Goal: Task Accomplishment & Management: Manage account settings

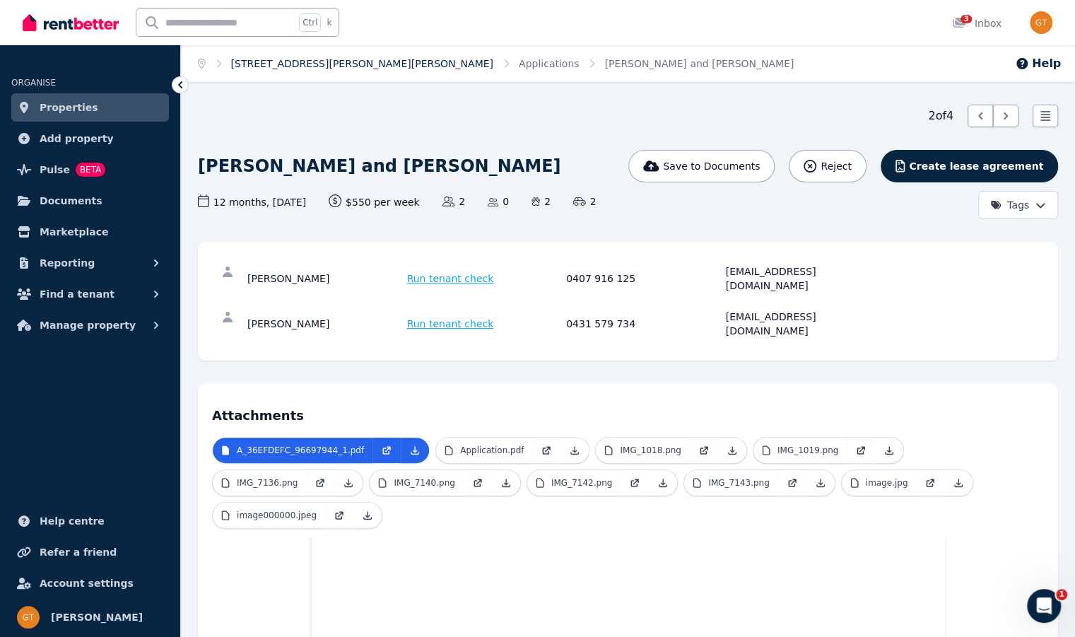
click at [281, 66] on link "154 Vittoria St, Robin Hill" at bounding box center [362, 63] width 262 height 11
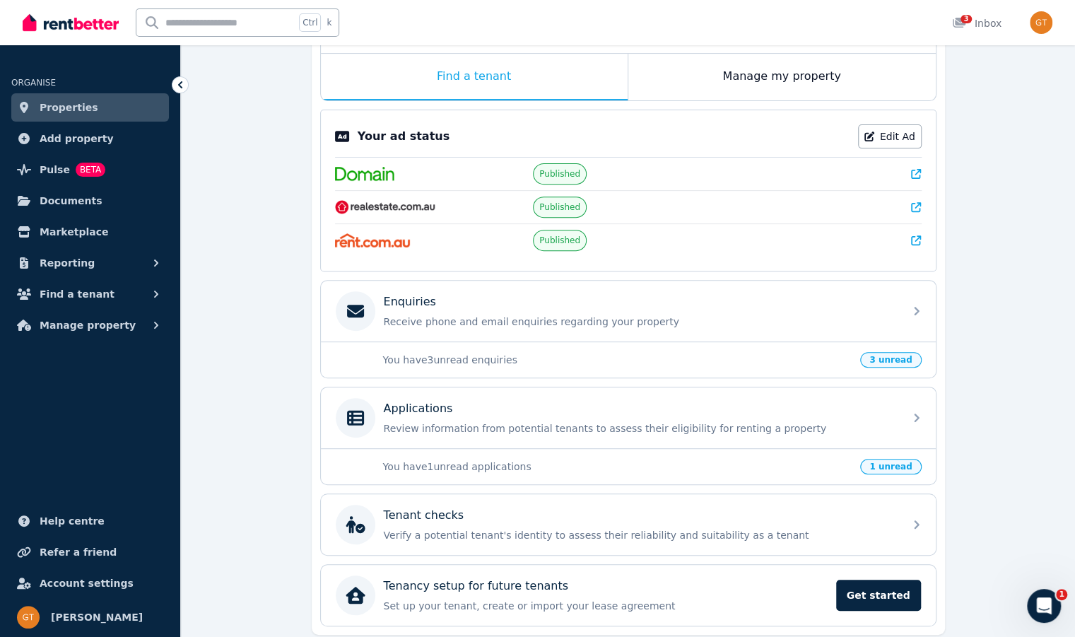
scroll to position [266, 0]
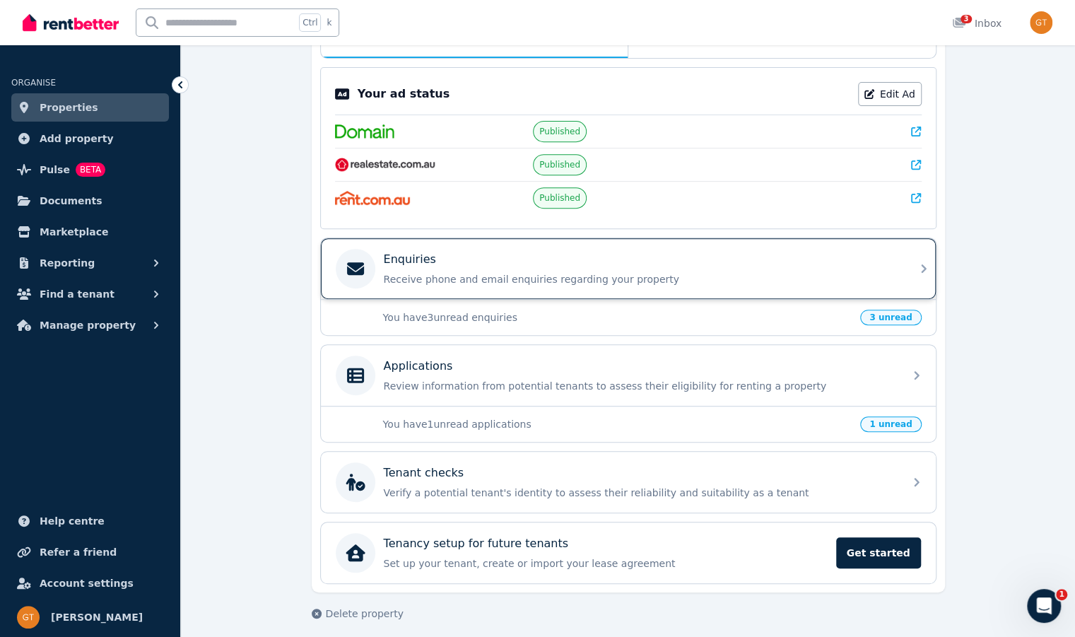
click at [879, 281] on p "Receive phone and email enquiries regarding your property" at bounding box center [640, 279] width 512 height 14
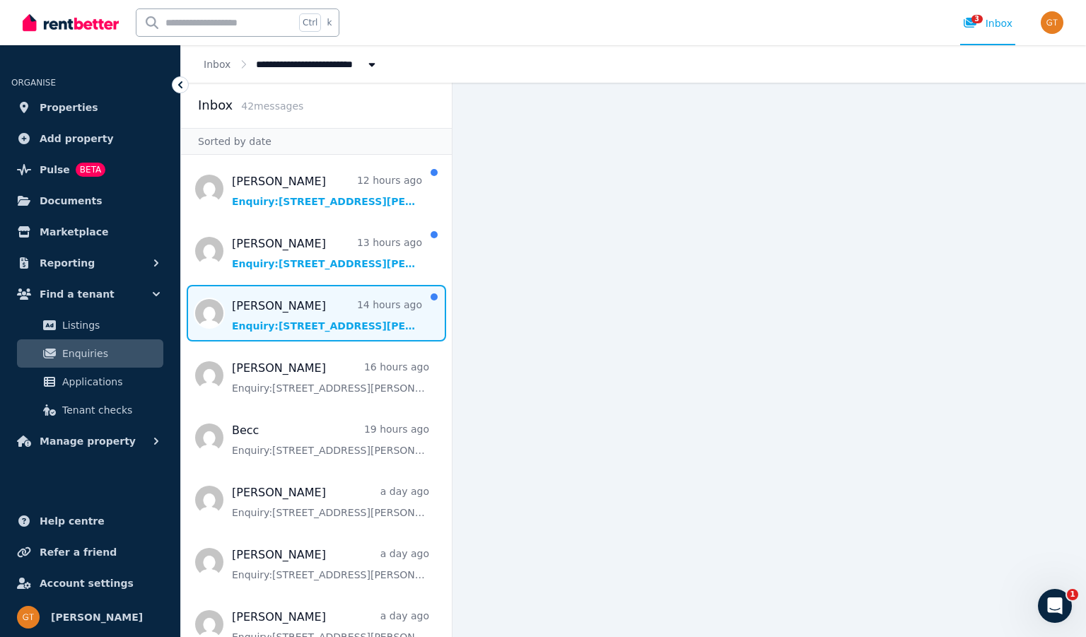
click at [293, 317] on span "Message list" at bounding box center [316, 313] width 271 height 57
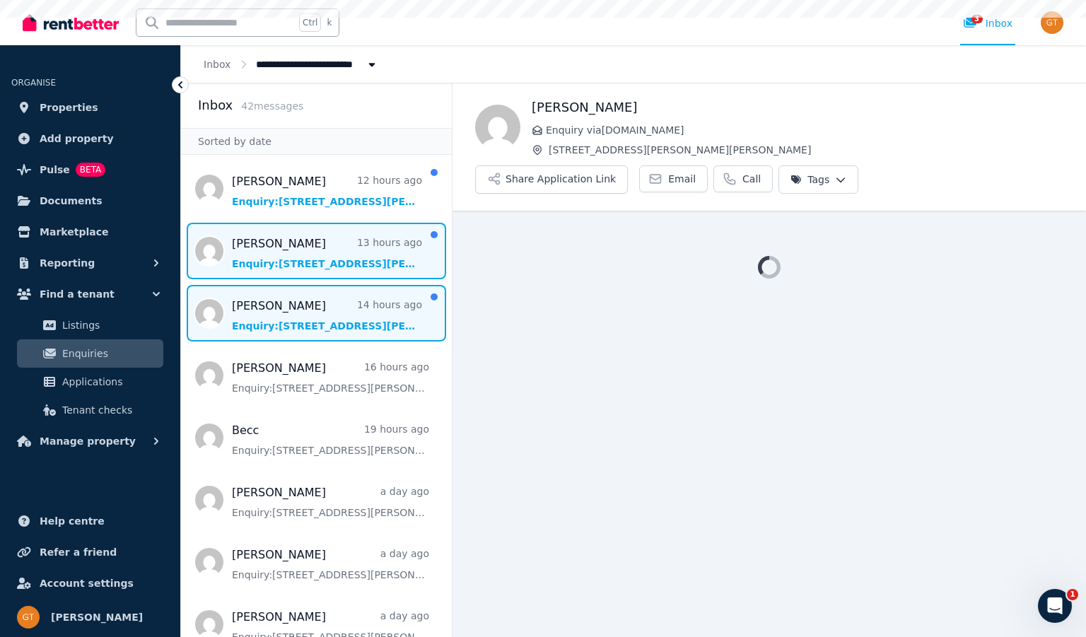
click at [288, 262] on span "Message list" at bounding box center [316, 251] width 271 height 57
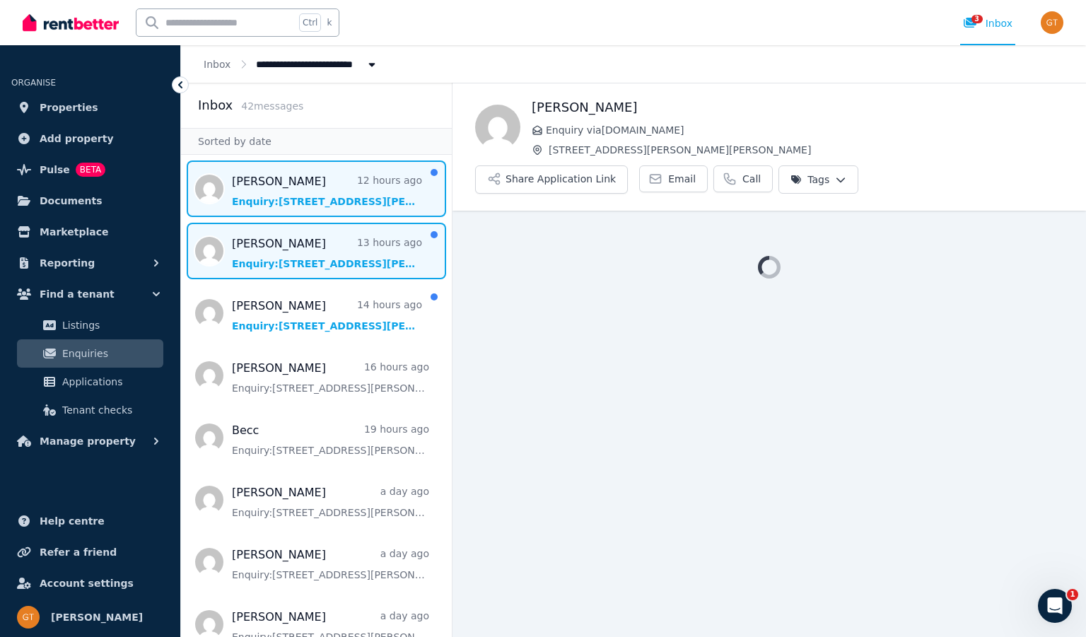
click at [279, 189] on span "Message list" at bounding box center [316, 188] width 271 height 57
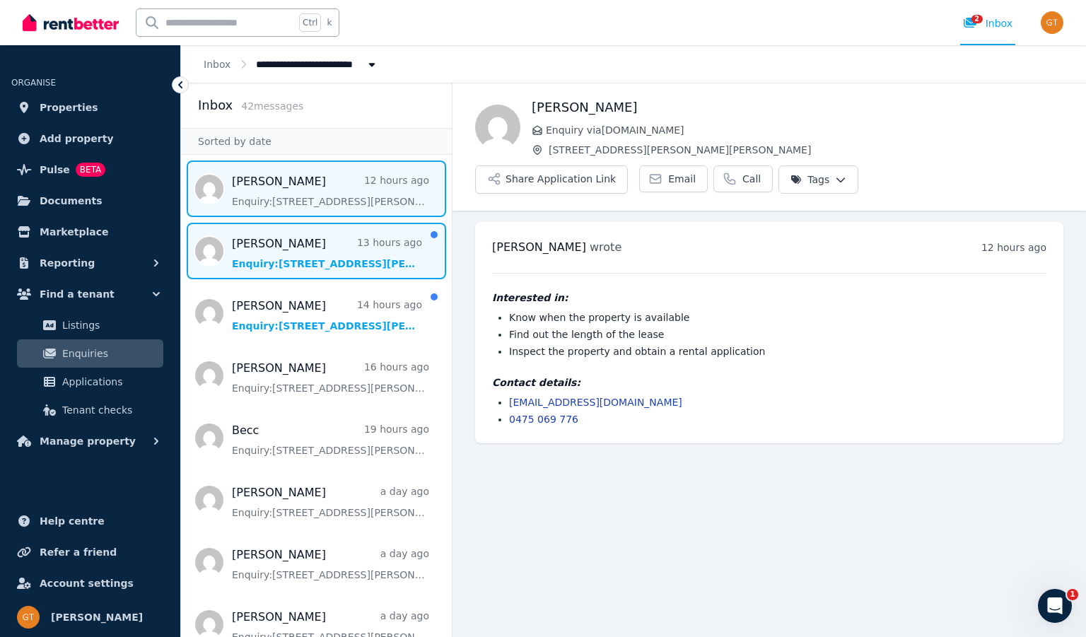
click at [276, 240] on span "Message list" at bounding box center [316, 251] width 271 height 57
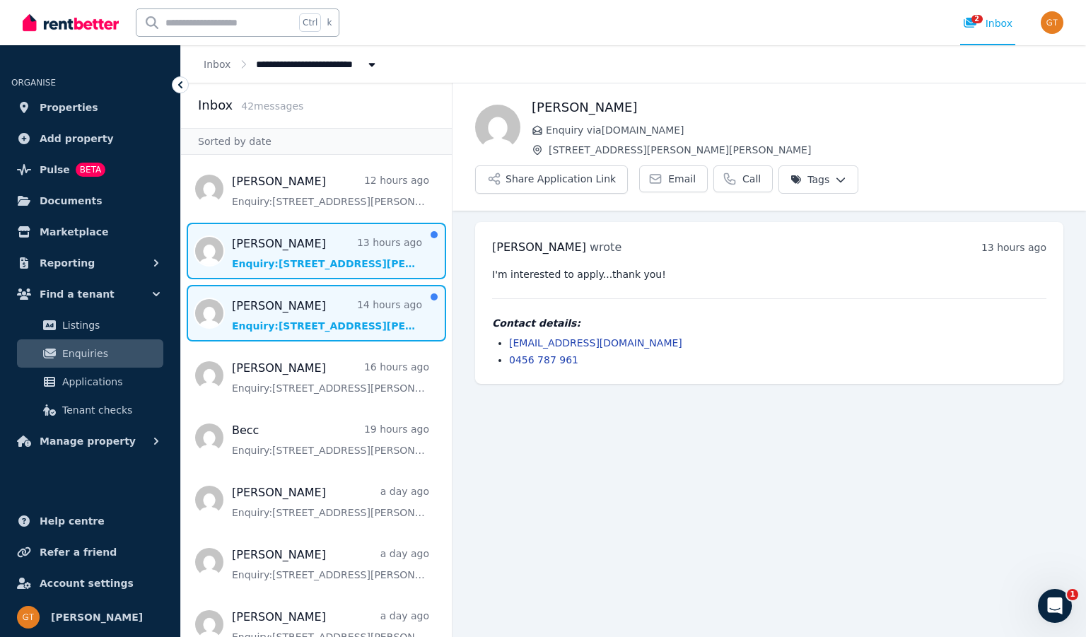
click at [304, 305] on span "Message list" at bounding box center [316, 313] width 271 height 57
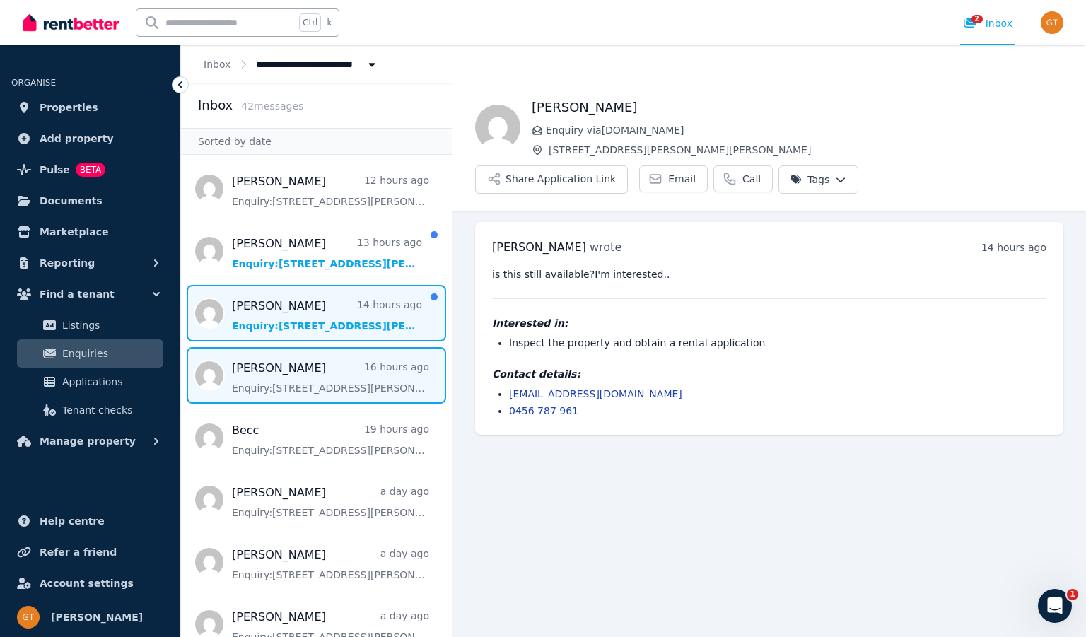
click at [310, 362] on span "Message list" at bounding box center [316, 375] width 271 height 57
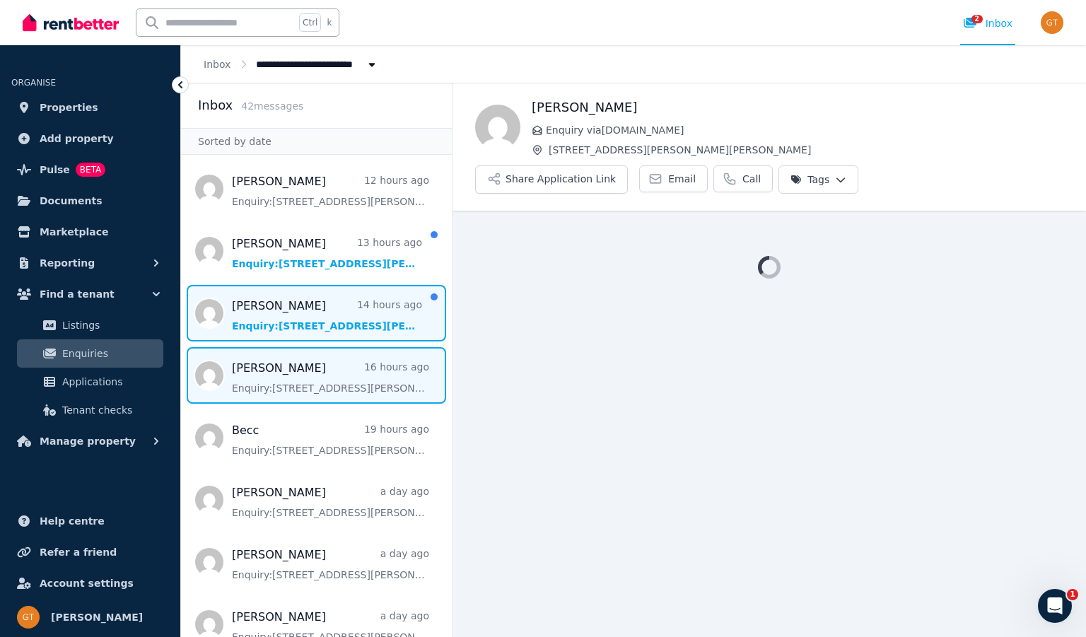
click at [296, 303] on span "Message list" at bounding box center [316, 313] width 271 height 57
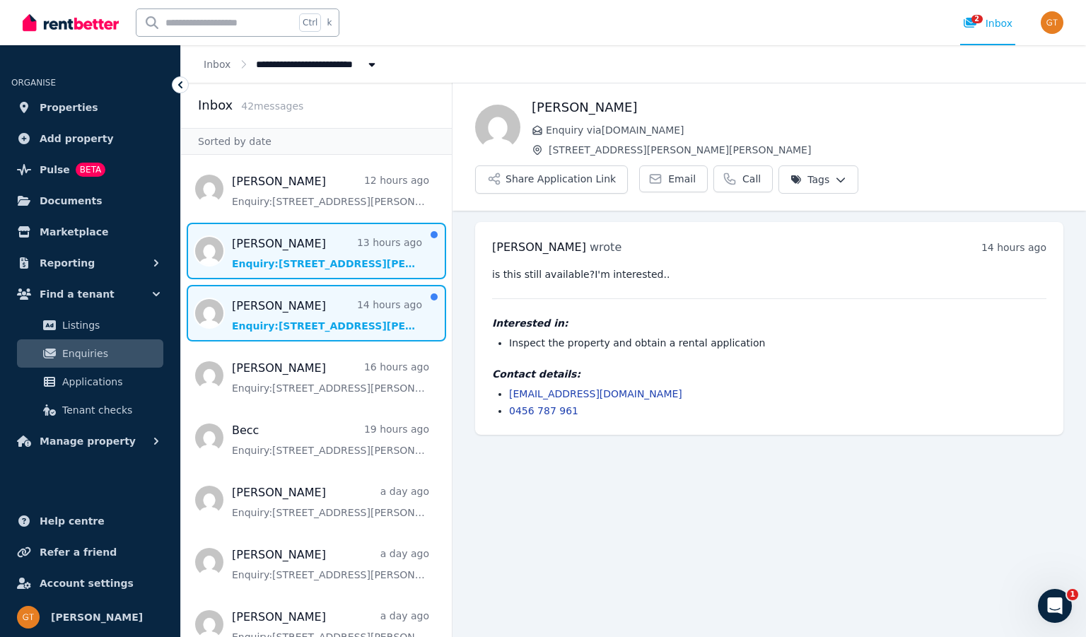
click at [271, 255] on span "Message list" at bounding box center [316, 251] width 271 height 57
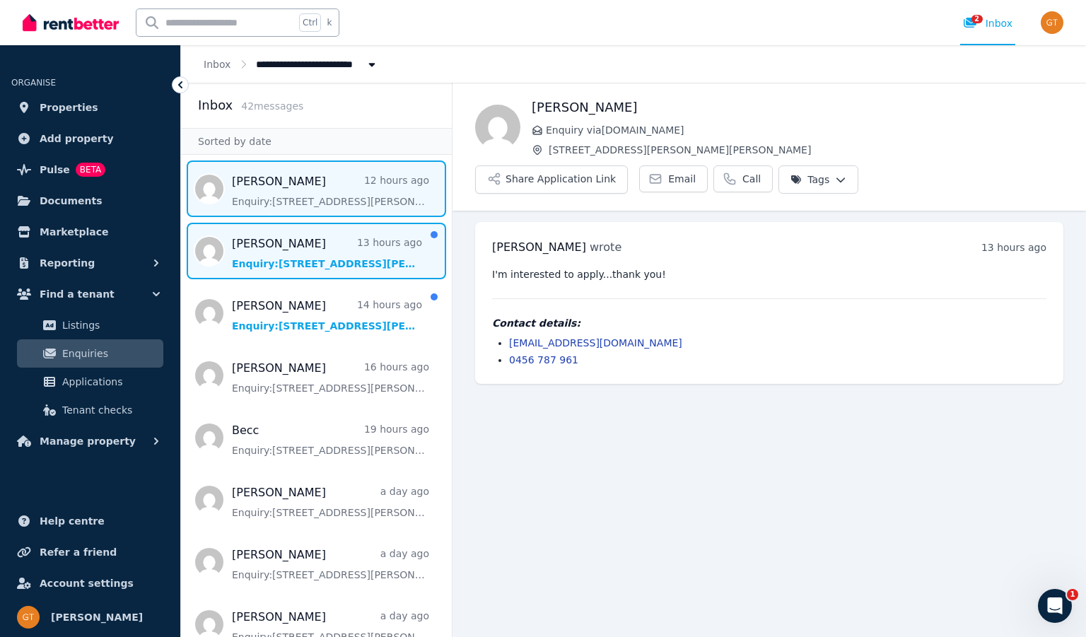
click at [266, 207] on span "Message list" at bounding box center [316, 188] width 271 height 57
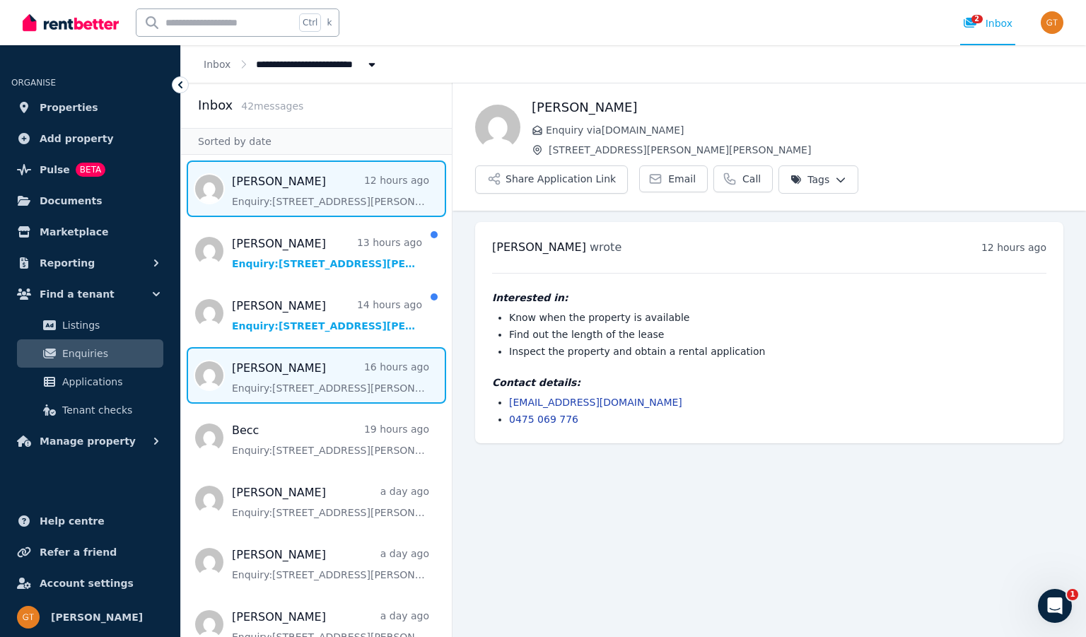
click at [281, 359] on span "Message list" at bounding box center [316, 375] width 271 height 57
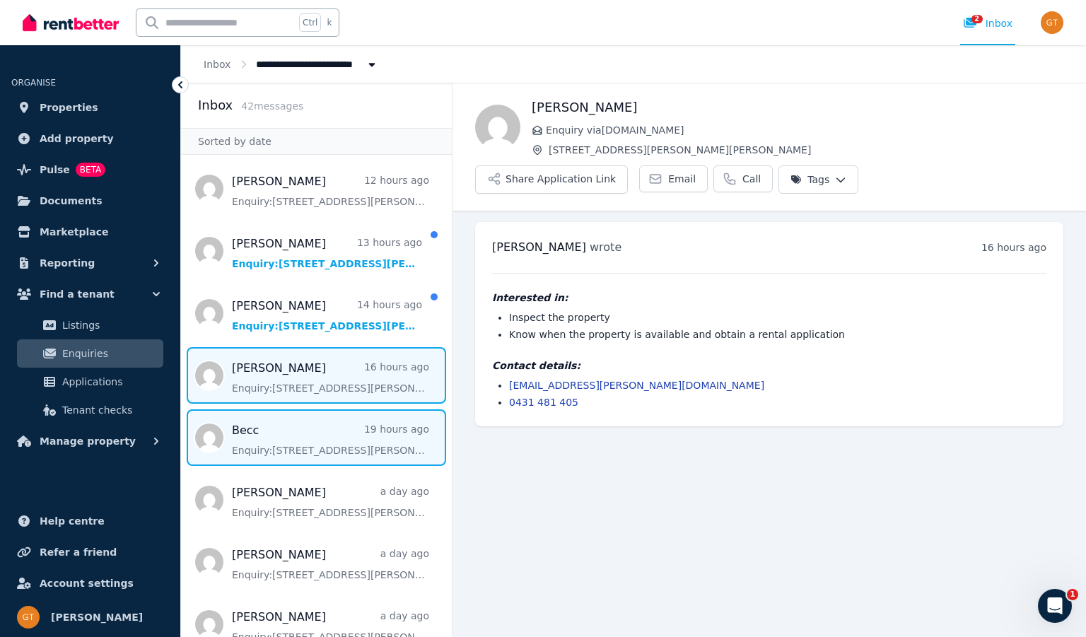
click at [298, 438] on span "Message list" at bounding box center [316, 437] width 271 height 57
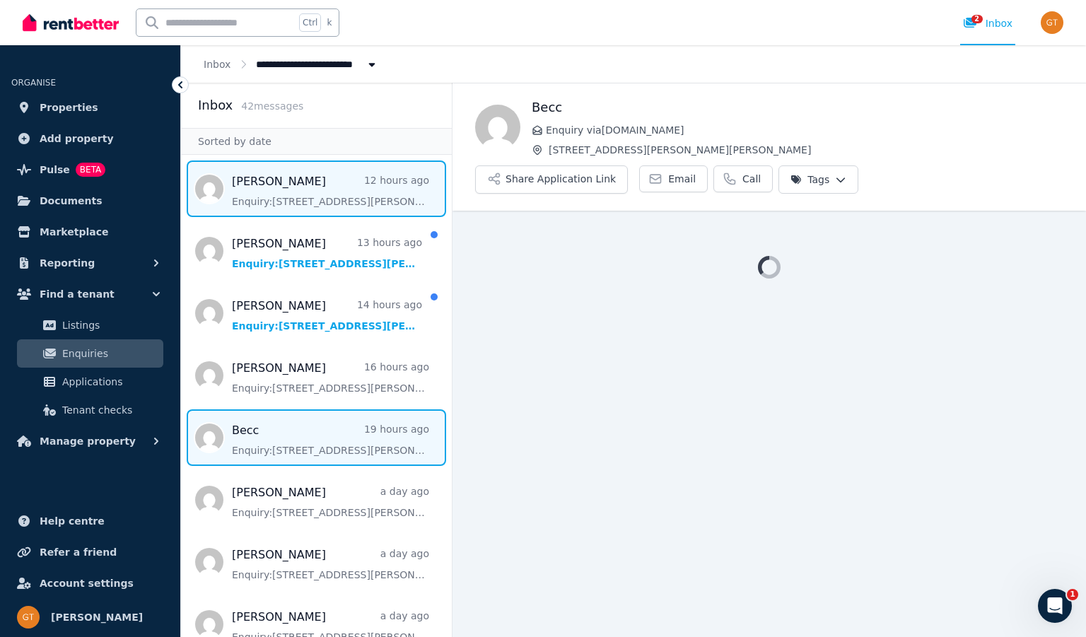
click at [247, 204] on span "Message list" at bounding box center [316, 188] width 271 height 57
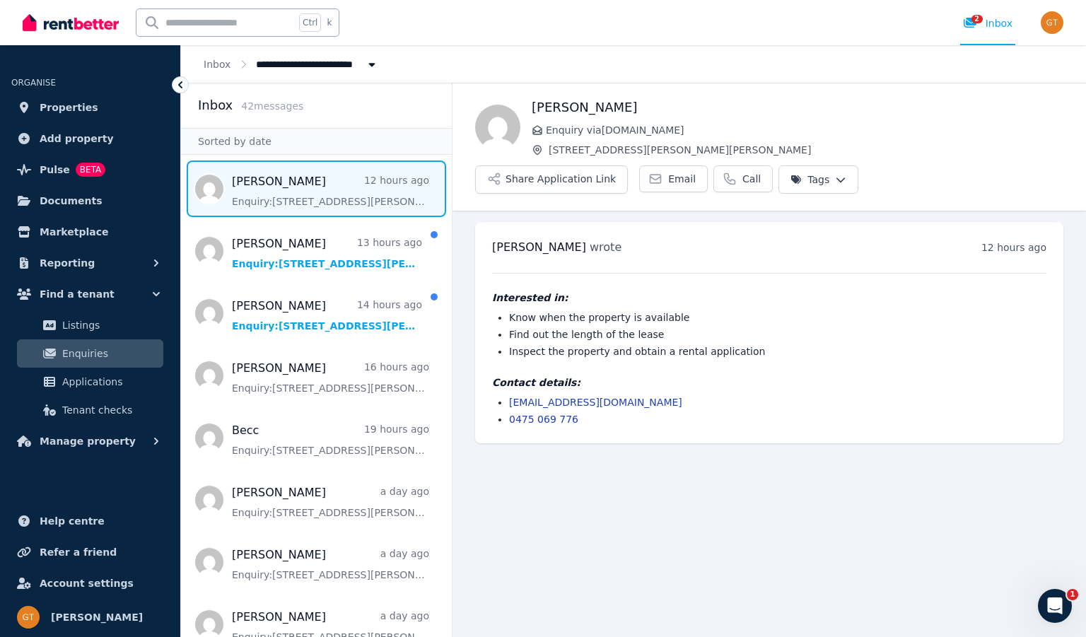
click at [322, 64] on span "154 Vittoria St, Robin Hill" at bounding box center [397, 64] width 282 height 15
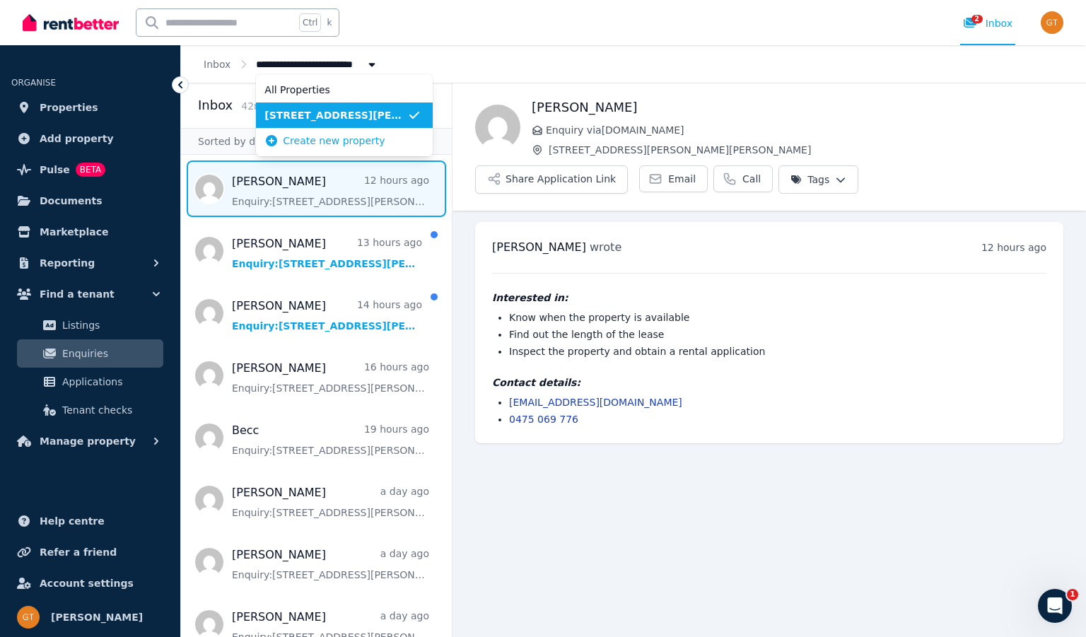
click at [322, 64] on span "154 Vittoria St, Robin Hill" at bounding box center [397, 64] width 282 height 15
type input "**********"
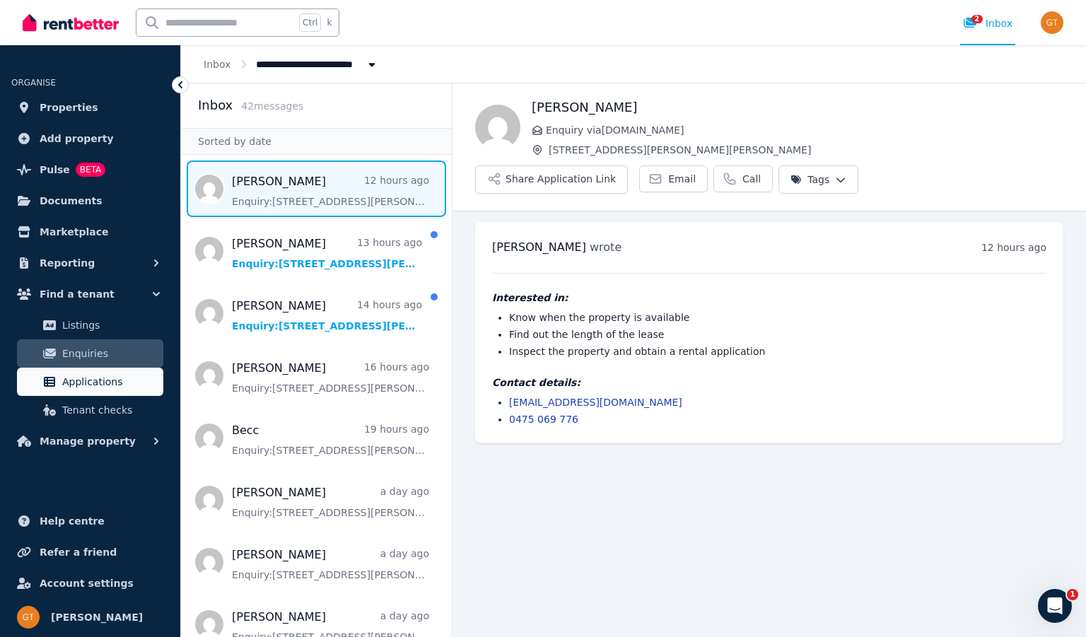
click at [84, 380] on span "Applications" at bounding box center [109, 381] width 95 height 17
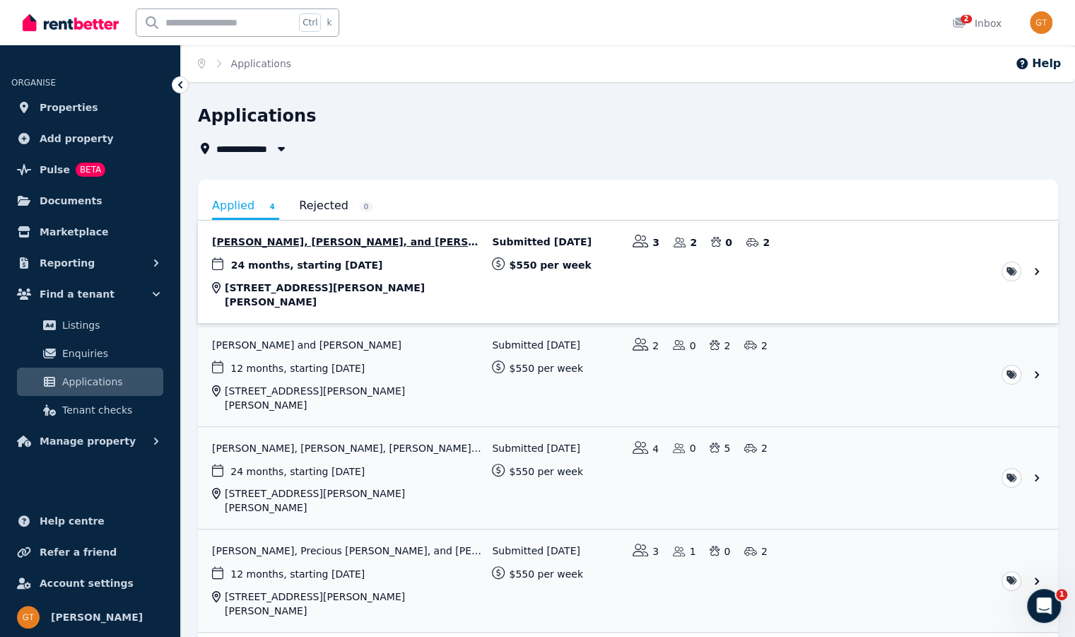
click at [461, 253] on link "View application: Lisa Bennett, Shane Yule, and Porsha Bennett" at bounding box center [628, 272] width 860 height 103
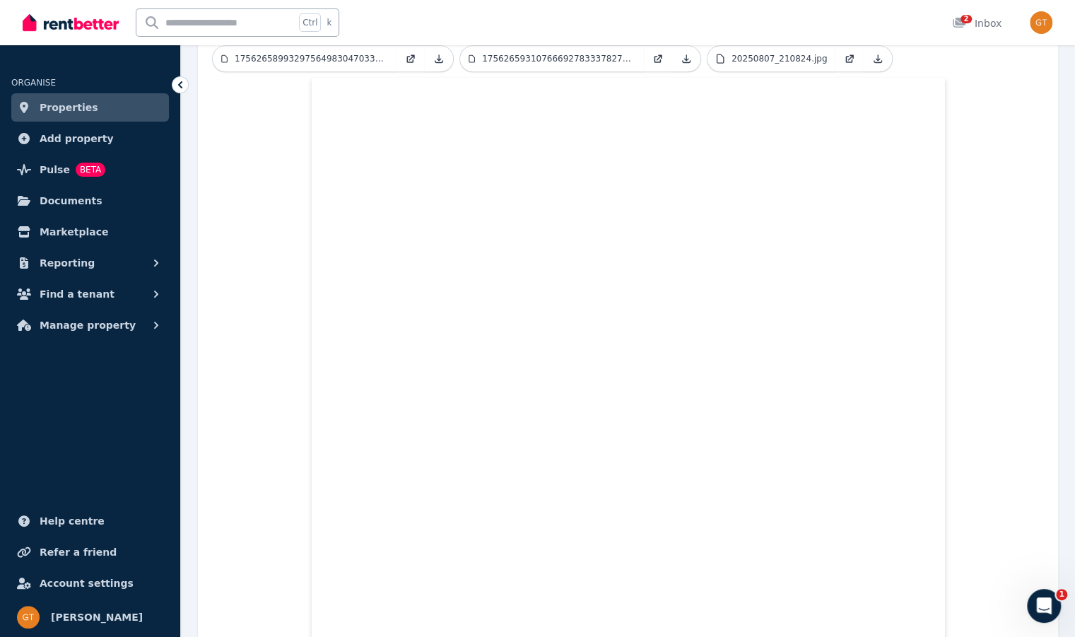
scroll to position [566, 0]
